Goal: Task Accomplishment & Management: Use online tool/utility

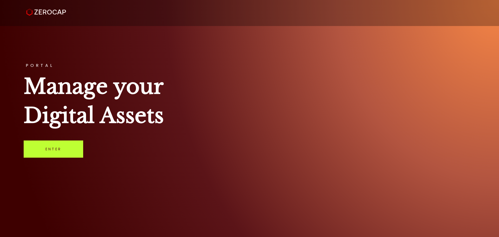
click at [40, 155] on link "Enter" at bounding box center [53, 148] width 59 height 17
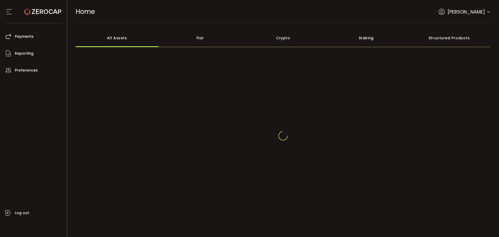
click at [472, 10] on span "[PERSON_NAME]" at bounding box center [465, 11] width 37 height 7
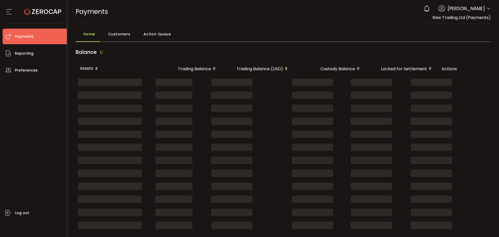
click at [490, 8] on header "PDF is being processed and will download to your computer PAYMENTS Buy Power $0…" at bounding box center [283, 12] width 432 height 24
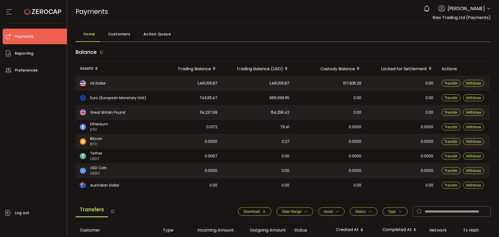
click at [488, 9] on icon at bounding box center [488, 8] width 4 height 4
click at [486, 6] on icon at bounding box center [488, 8] width 4 height 4
click at [487, 8] on icon at bounding box center [488, 8] width 4 height 4
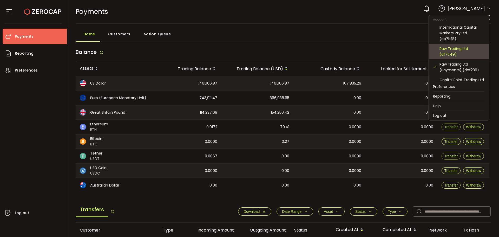
click at [458, 52] on div "Raw Trading Ltd (af7c49)" at bounding box center [461, 51] width 45 height 11
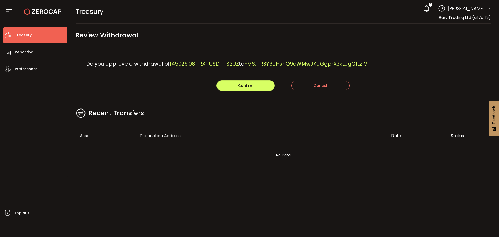
click at [210, 58] on div "Do you approve a withdrawal of 145026.08 TRX_USDT_S2UZ to FMS: TR3Y6UHshQ9oWMwJ…" at bounding box center [283, 63] width 415 height 33
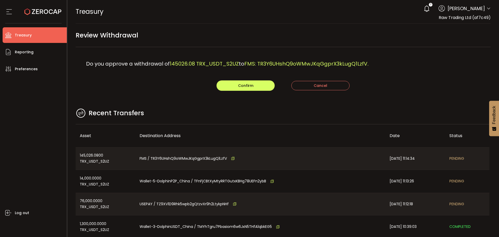
click at [194, 104] on main "Review Withdrawal Do you approve a withdrawal of 145026.08 TRX_USDT_S2UZ to FMS…" at bounding box center [283, 150] width 432 height 252
click at [233, 88] on button "Confirm" at bounding box center [245, 85] width 58 height 10
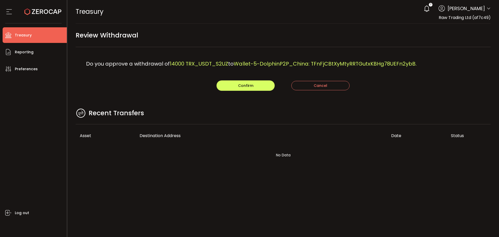
click at [201, 54] on div "Do you approve a withdrawal of 14000 TRX_USDT_S2UZ to Wallet-5-DolphinP2P_China…" at bounding box center [283, 63] width 415 height 33
drag, startPoint x: 256, startPoint y: 83, endPoint x: 263, endPoint y: 84, distance: 7.1
click at [256, 83] on button "Confirm" at bounding box center [245, 85] width 58 height 10
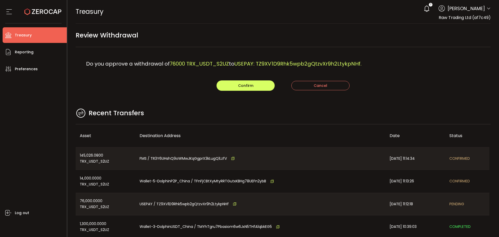
click at [181, 82] on div "Confirm Cancel" at bounding box center [283, 85] width 415 height 10
click at [214, 105] on main "Review Withdrawal Do you approve a withdrawal of 76000 TRX_USDT_S2UZ to USEPAY:…" at bounding box center [283, 150] width 432 height 252
click at [238, 78] on div "Do you approve a withdrawal of 76000 TRX_USDT_S2UZ to USEPAY: TZ9XV1D9Rhk5wpb2g…" at bounding box center [283, 63] width 415 height 33
click at [238, 83] on span "Confirm" at bounding box center [245, 85] width 15 height 5
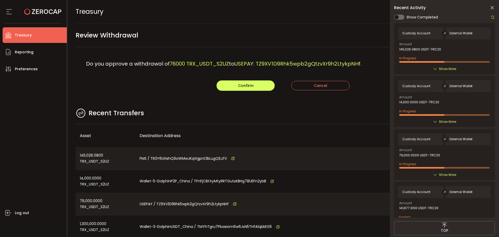
click at [491, 7] on icon at bounding box center [491, 7] width 5 height 5
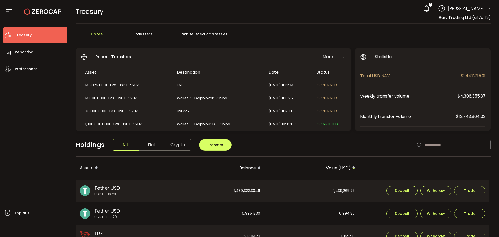
drag, startPoint x: 486, startPoint y: 9, endPoint x: 482, endPoint y: 21, distance: 13.2
click at [486, 9] on icon at bounding box center [488, 8] width 4 height 4
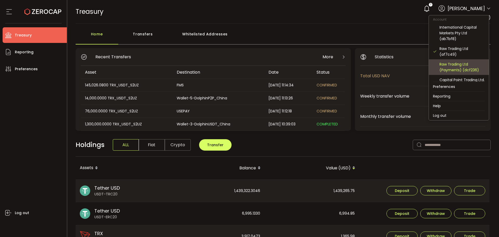
click at [448, 63] on div "Raw Trading Ltd (Payments) (dcf236)" at bounding box center [461, 66] width 45 height 11
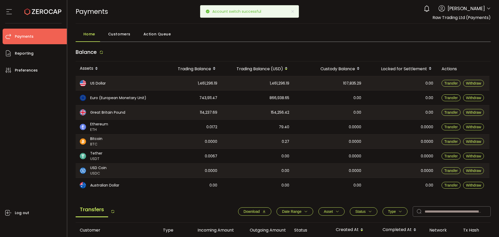
click at [364, 34] on div "Home Customers Action Queue" at bounding box center [283, 35] width 415 height 13
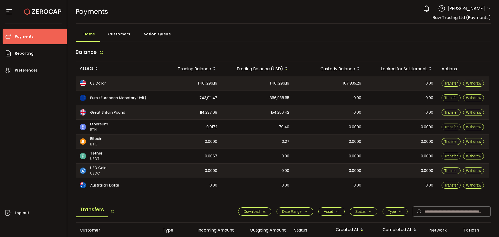
drag, startPoint x: 195, startPoint y: 83, endPoint x: 190, endPoint y: 82, distance: 4.4
click at [190, 82] on div "1,461,296.19" at bounding box center [188, 83] width 65 height 14
click at [238, 82] on div "1,461,296.19" at bounding box center [257, 83] width 72 height 14
drag, startPoint x: 366, startPoint y: 83, endPoint x: 336, endPoint y: 85, distance: 30.2
click at [331, 85] on tr "US Dollar 1,461,296.19 1,461,296.19 107,835.29 0.00 Transfer Withdraw" at bounding box center [283, 83] width 414 height 15
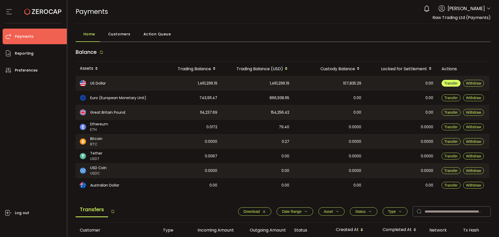
click at [450, 83] on span "Transfer" at bounding box center [451, 83] width 14 height 4
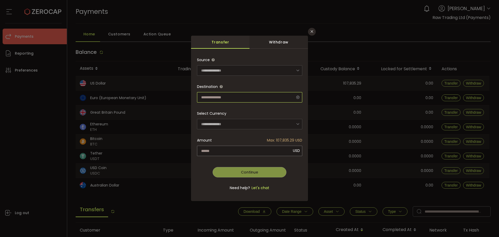
click at [218, 97] on input "dialog" at bounding box center [249, 97] width 105 height 10
drag, startPoint x: 232, startPoint y: 84, endPoint x: 250, endPoint y: 48, distance: 40.3
click at [233, 82] on span "Destination" at bounding box center [249, 86] width 105 height 10
type input "**********"
drag, startPoint x: 263, startPoint y: 40, endPoint x: 272, endPoint y: 60, distance: 21.5
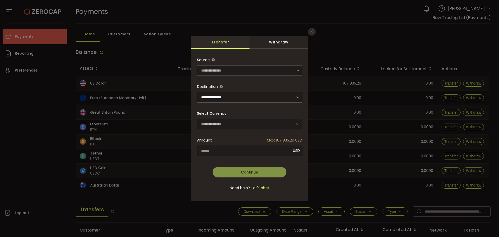
click at [264, 41] on div "Withdraw" at bounding box center [278, 42] width 58 height 13
type input "**********"
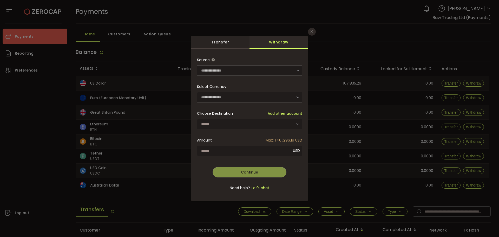
click at [225, 121] on input "dialog" at bounding box center [249, 124] width 105 height 10
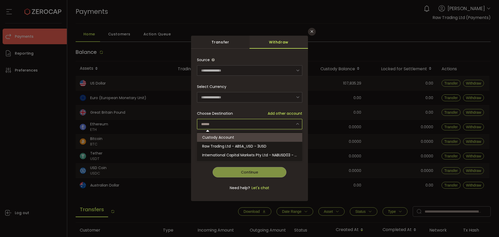
click at [228, 136] on span "Custody Account" at bounding box center [218, 137] width 32 height 5
type input "**********"
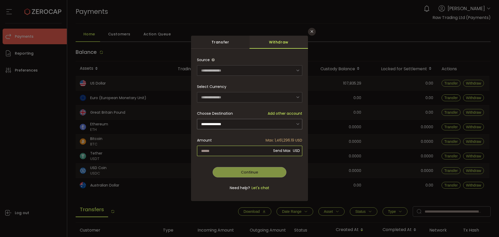
click at [231, 150] on input "dialog" at bounding box center [249, 150] width 105 height 10
type input "*********"
drag, startPoint x: 221, startPoint y: 147, endPoint x: 229, endPoint y: 149, distance: 8.8
click at [222, 148] on input "*********" at bounding box center [249, 150] width 105 height 10
drag, startPoint x: 229, startPoint y: 149, endPoint x: 212, endPoint y: 153, distance: 17.7
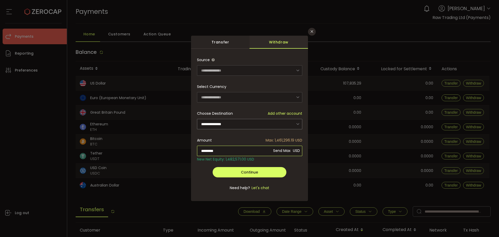
click at [193, 145] on div "**********" at bounding box center [249, 126] width 117 height 149
click at [300, 166] on div "**********" at bounding box center [249, 127] width 105 height 144
click at [240, 170] on button "Continue" at bounding box center [249, 172] width 74 height 10
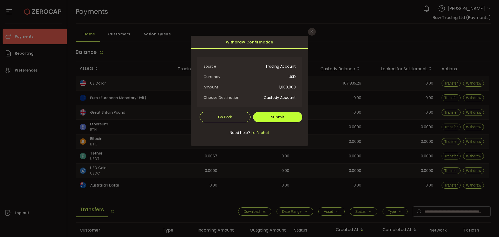
click at [269, 117] on button "Submit" at bounding box center [277, 117] width 49 height 10
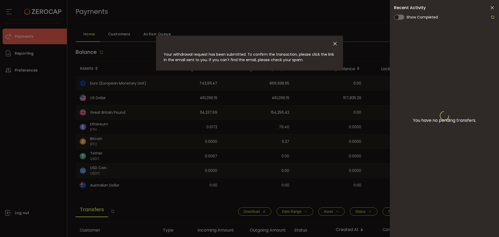
click at [491, 6] on icon at bounding box center [491, 7] width 5 height 5
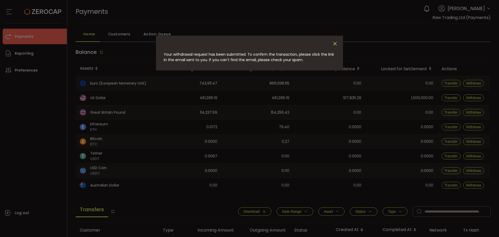
click at [337, 41] on icon "Close" at bounding box center [335, 44] width 6 height 6
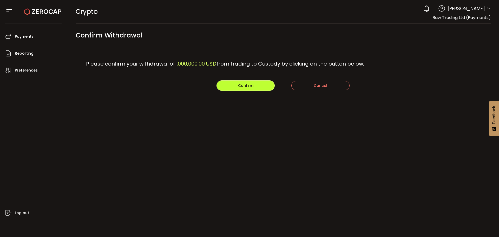
click at [243, 87] on span "Confirm" at bounding box center [245, 85] width 15 height 5
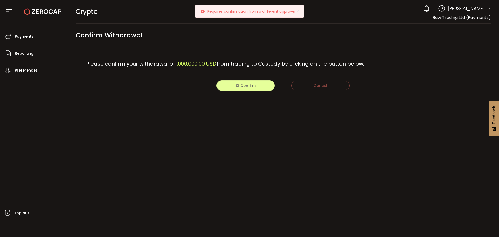
click at [297, 9] on div "Requires confirmation from a different approver" at bounding box center [249, 11] width 109 height 12
click at [296, 13] on icon at bounding box center [298, 11] width 4 height 4
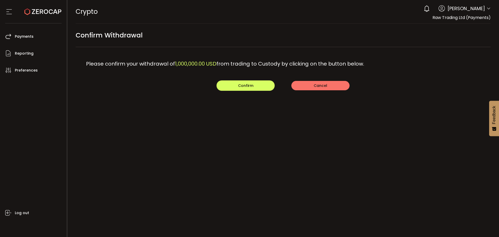
click at [319, 87] on span "Cancel" at bounding box center [321, 85] width 14 height 5
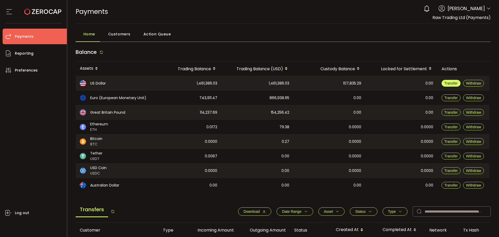
click at [456, 82] on span "Transfer" at bounding box center [451, 83] width 14 height 4
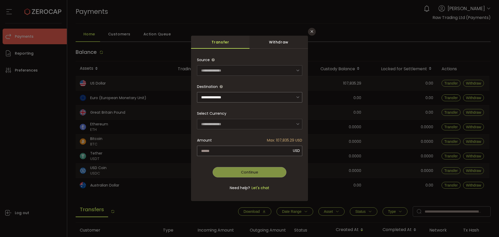
drag, startPoint x: 270, startPoint y: 43, endPoint x: 283, endPoint y: 59, distance: 21.1
click at [270, 42] on div "Withdraw" at bounding box center [278, 42] width 58 height 13
type input "**********"
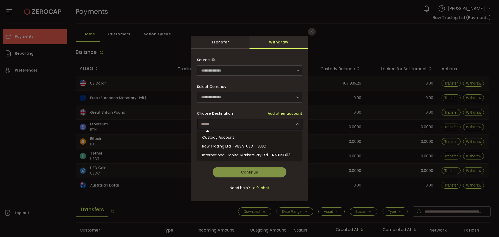
click at [238, 123] on input "dialog" at bounding box center [249, 124] width 105 height 10
drag, startPoint x: 237, startPoint y: 139, endPoint x: 244, endPoint y: 140, distance: 6.8
click at [237, 138] on li "Custody Account" at bounding box center [250, 137] width 107 height 9
type input "**********"
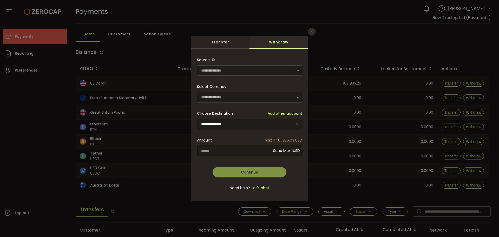
click at [237, 153] on input "dialog" at bounding box center [249, 150] width 105 height 10
type input "*********"
click at [259, 176] on div "**********" at bounding box center [249, 127] width 105 height 144
click at [254, 167] on div "dialog" at bounding box center [249, 127] width 105 height 144
click at [235, 173] on button "Continue" at bounding box center [249, 172] width 74 height 10
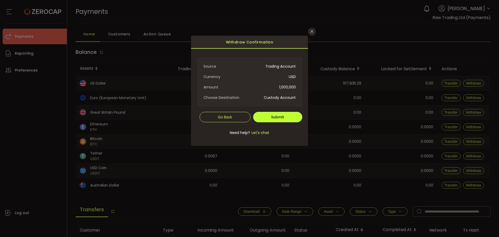
click at [267, 117] on button "Submit" at bounding box center [277, 117] width 49 height 10
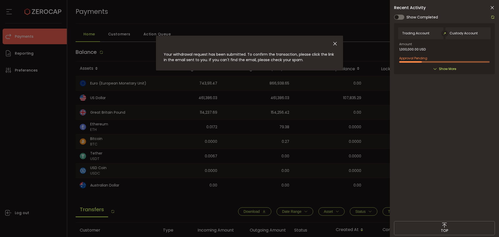
click at [493, 7] on icon at bounding box center [491, 7] width 5 height 5
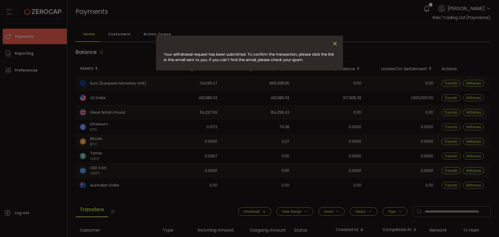
click at [333, 42] on icon "Close" at bounding box center [335, 44] width 6 height 6
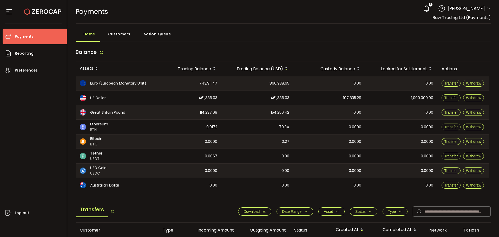
click at [486, 8] on icon at bounding box center [488, 8] width 4 height 4
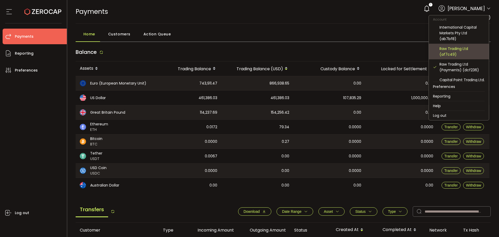
click at [450, 52] on div "Raw Trading Ltd (af7c49)" at bounding box center [461, 51] width 45 height 11
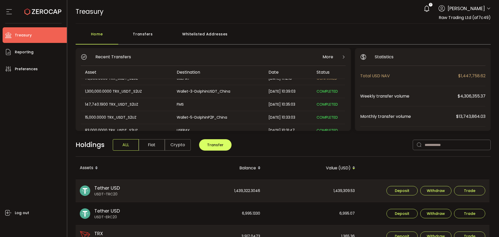
scroll to position [78, 0]
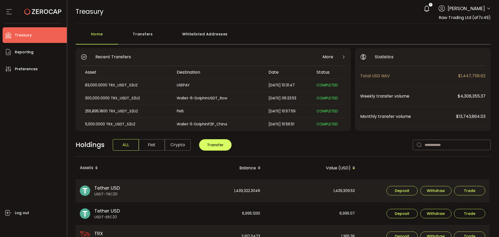
click at [486, 6] on icon at bounding box center [488, 8] width 4 height 4
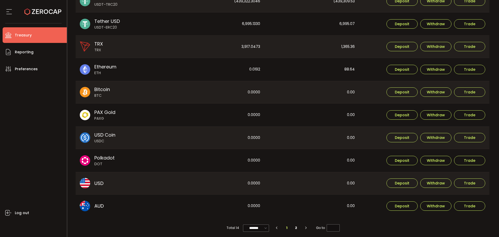
scroll to position [193, 0]
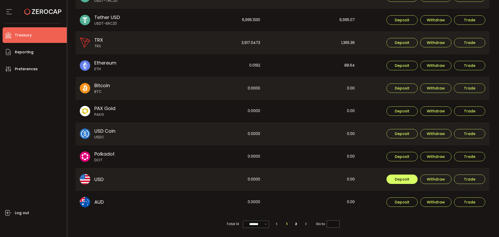
click at [402, 179] on span "Deposit" at bounding box center [402, 179] width 15 height 4
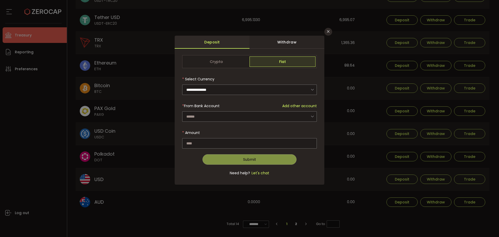
click at [294, 103] on span "Add other account" at bounding box center [299, 105] width 35 height 5
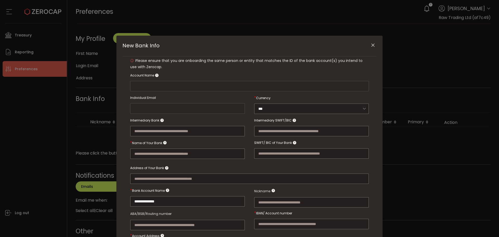
click at [250, 114] on form "**********" at bounding box center [249, 176] width 238 height 237
type input "**********"
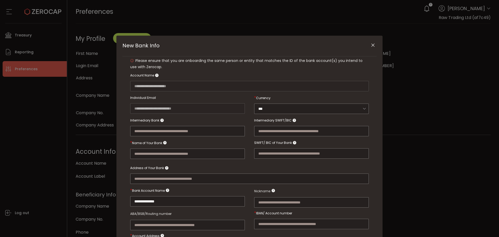
click at [374, 47] on icon "Close" at bounding box center [372, 45] width 5 height 5
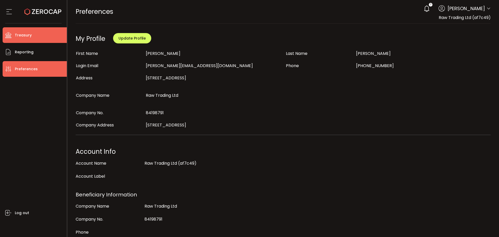
click at [25, 34] on span "Treasury" at bounding box center [23, 35] width 17 height 8
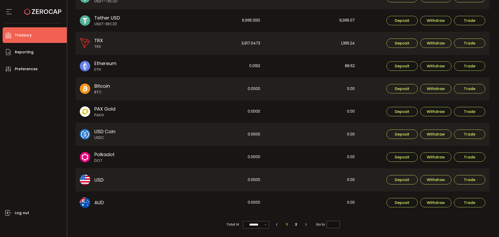
scroll to position [193, 0]
click at [404, 178] on span "Deposit" at bounding box center [402, 179] width 15 height 4
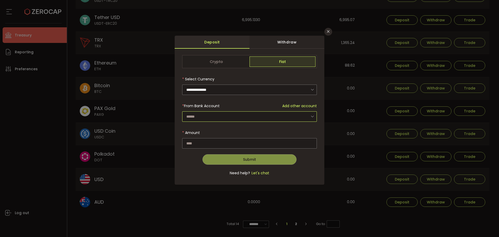
click at [232, 114] on input "dialog" at bounding box center [249, 116] width 135 height 10
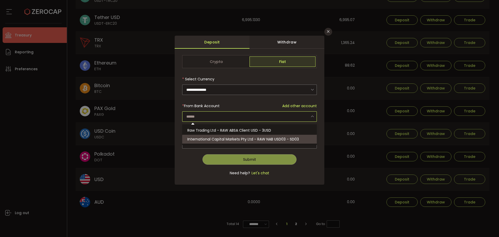
click at [319, 169] on div "**********" at bounding box center [250, 118] width 150 height 132
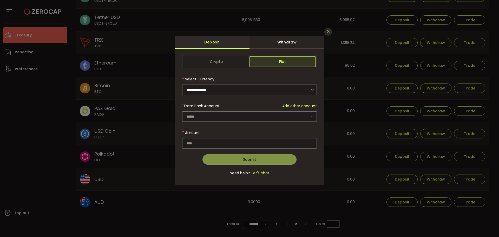
click at [328, 31] on icon "Close" at bounding box center [328, 31] width 4 height 4
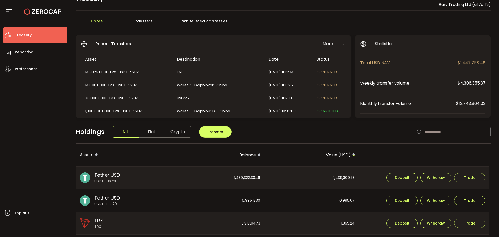
scroll to position [0, 0]
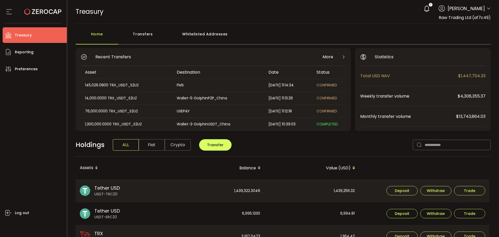
drag, startPoint x: 487, startPoint y: 8, endPoint x: 484, endPoint y: 14, distance: 7.3
click at [487, 7] on icon at bounding box center [488, 8] width 4 height 4
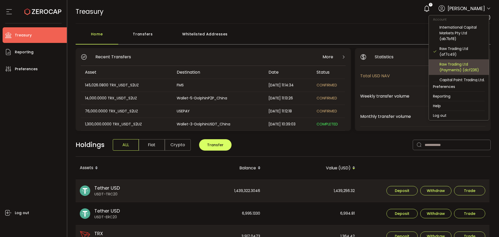
click at [448, 64] on div "Raw Trading Ltd (Payments) (dcf236)" at bounding box center [461, 66] width 45 height 11
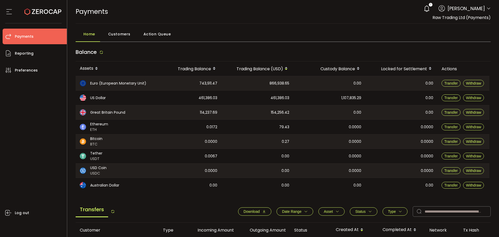
click at [485, 6] on div "1 Aaditya Achreja Account International Capital Markets Pty Ltd (ab7bf8) Raw Tr…" at bounding box center [456, 8] width 70 height 11
click at [486, 5] on div "1 Aaditya Achreja Account International Capital Markets Pty Ltd (ab7bf8) Raw Tr…" at bounding box center [456, 8] width 70 height 11
drag, startPoint x: 487, startPoint y: 8, endPoint x: 490, endPoint y: 25, distance: 17.2
click at [487, 9] on icon at bounding box center [488, 8] width 4 height 4
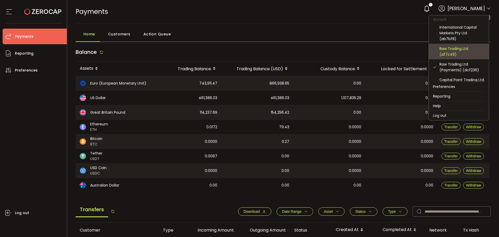
click at [456, 50] on div "Raw Trading Ltd (af7c49)" at bounding box center [461, 51] width 45 height 11
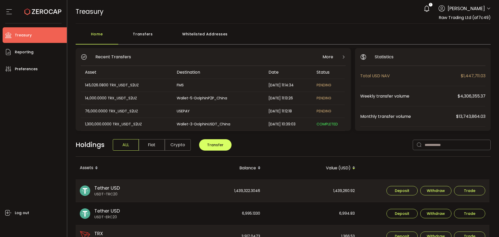
scroll to position [26, 0]
click at [487, 6] on icon at bounding box center [488, 8] width 4 height 4
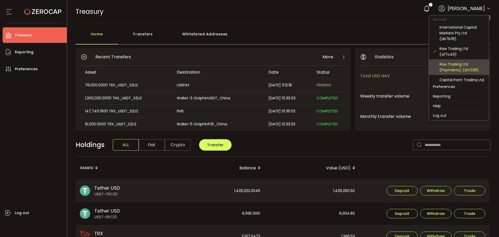
click at [450, 66] on div "Raw Trading Ltd (Payments) (dcf236)" at bounding box center [461, 66] width 45 height 11
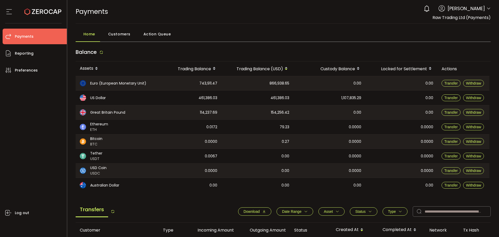
click at [486, 9] on icon at bounding box center [488, 8] width 4 height 4
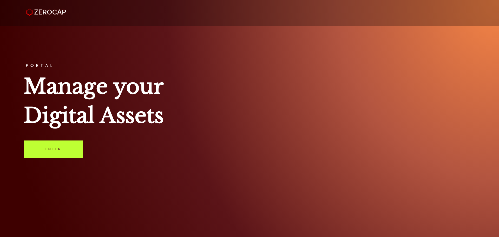
click at [63, 150] on link "Enter" at bounding box center [53, 148] width 59 height 17
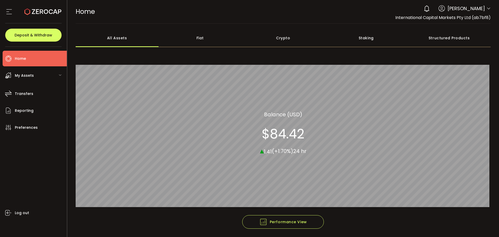
drag, startPoint x: 490, startPoint y: 9, endPoint x: 487, endPoint y: 7, distance: 3.3
click at [488, 8] on header "PDF is being processed and will download to your computer HOME Buy Power $0.00 …" at bounding box center [283, 12] width 432 height 24
drag, startPoint x: 487, startPoint y: 7, endPoint x: 487, endPoint y: 23, distance: 16.4
click at [487, 7] on icon at bounding box center [488, 8] width 4 height 4
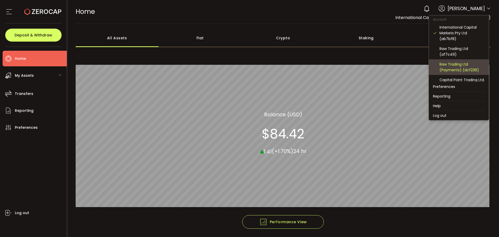
click at [461, 62] on div "Raw Trading Ltd (Payments) (dcf236)" at bounding box center [461, 66] width 45 height 11
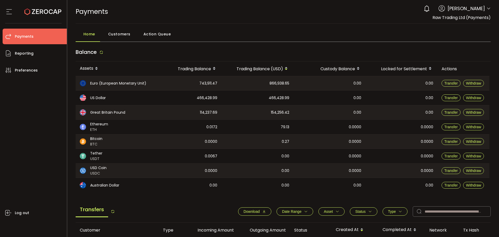
click at [486, 9] on icon at bounding box center [488, 8] width 4 height 4
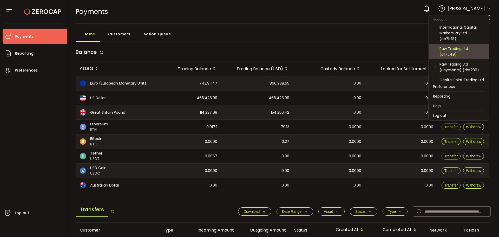
click at [454, 54] on div "Raw Trading Ltd (af7c49)" at bounding box center [461, 51] width 45 height 11
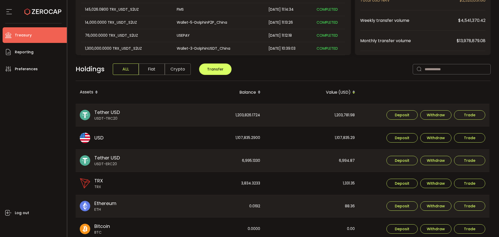
scroll to position [78, 0]
